Goal: Navigation & Orientation: Go to known website

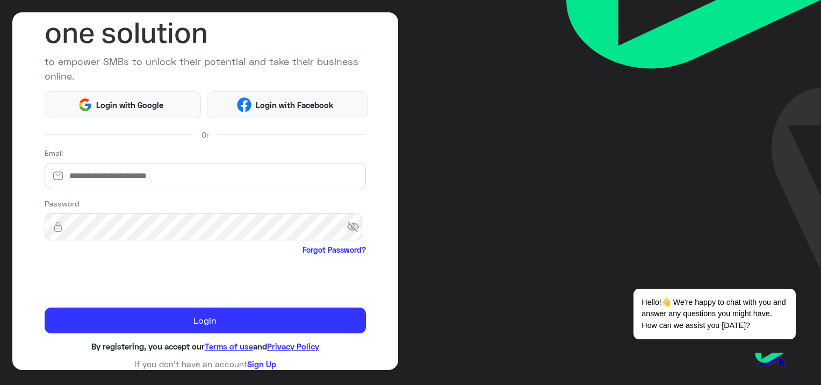
scroll to position [99, 0]
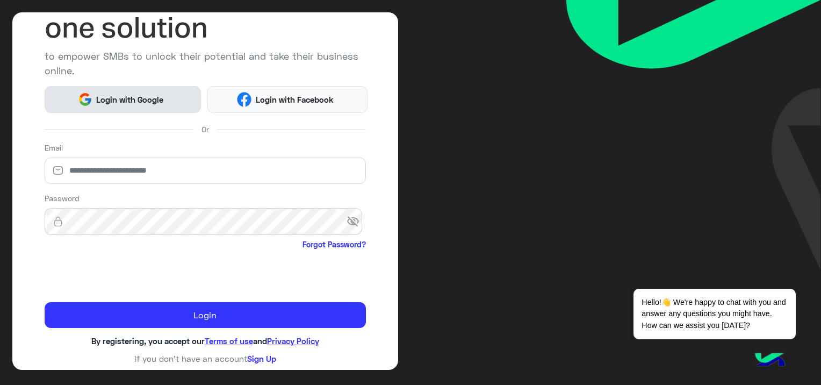
click at [165, 96] on span "Login with Google" at bounding box center [129, 100] width 75 height 12
